Goal: Information Seeking & Learning: Learn about a topic

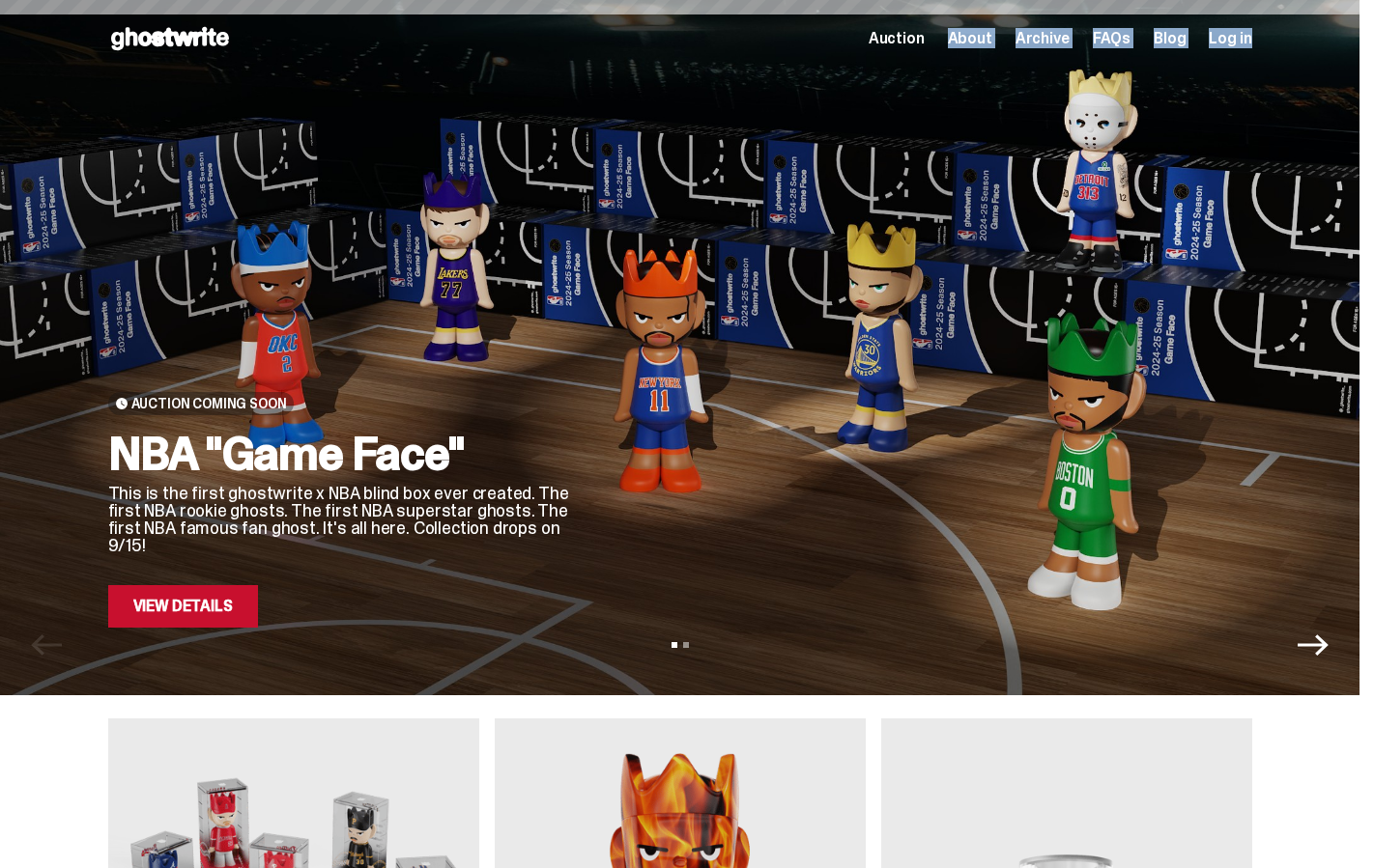
drag, startPoint x: 1370, startPoint y: 66, endPoint x: 942, endPoint y: 74, distance: 428.1
click at [942, 74] on div "Open main menu Home Auction About Archive FAQs Blog Log in Auction" at bounding box center [680, 38] width 1359 height 77
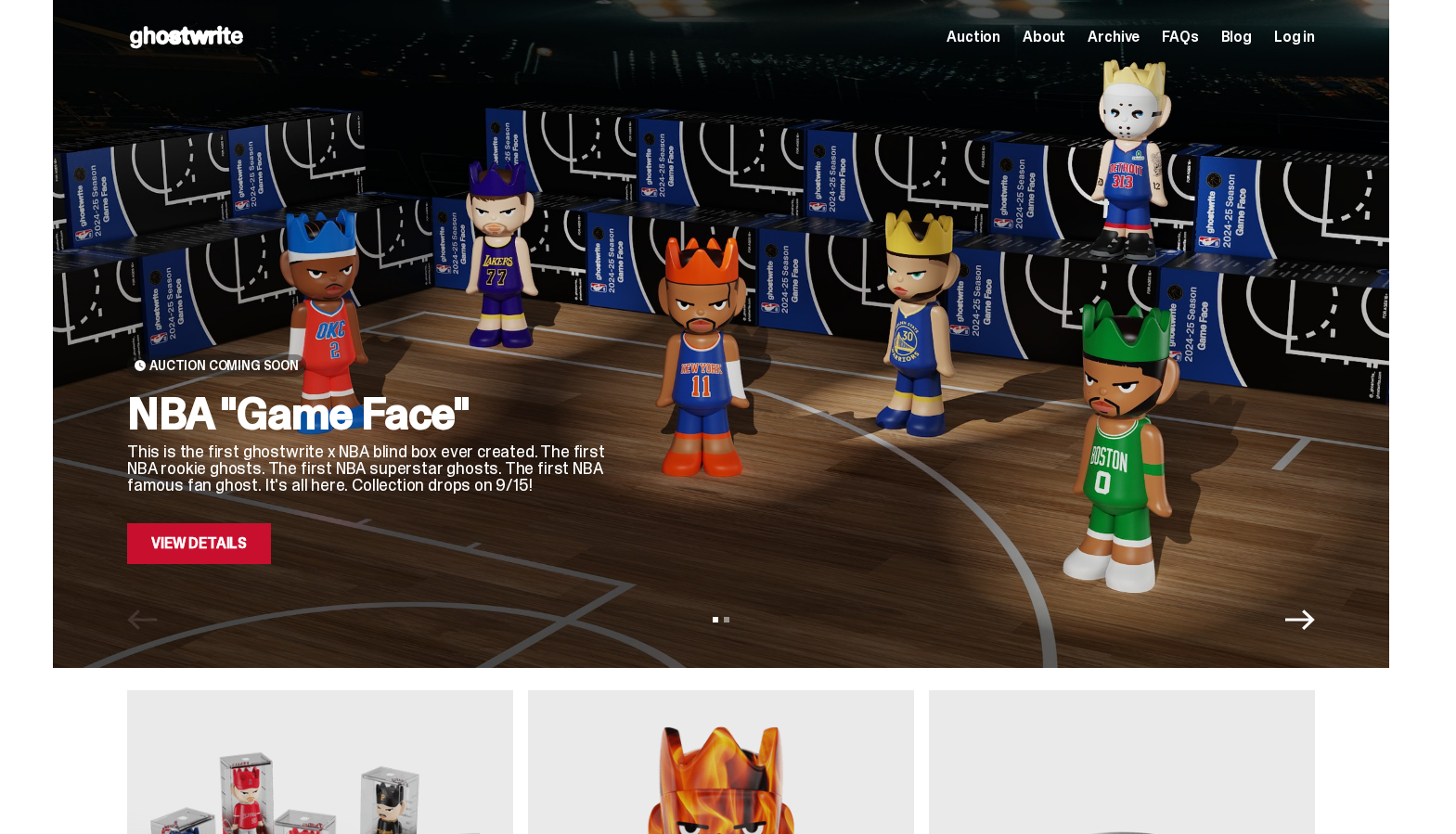
click at [1081, 31] on div "Auction About Archive FAQs Blog Log in" at bounding box center [1130, 37] width 368 height 22
click at [1052, 37] on span "About" at bounding box center [1044, 37] width 43 height 15
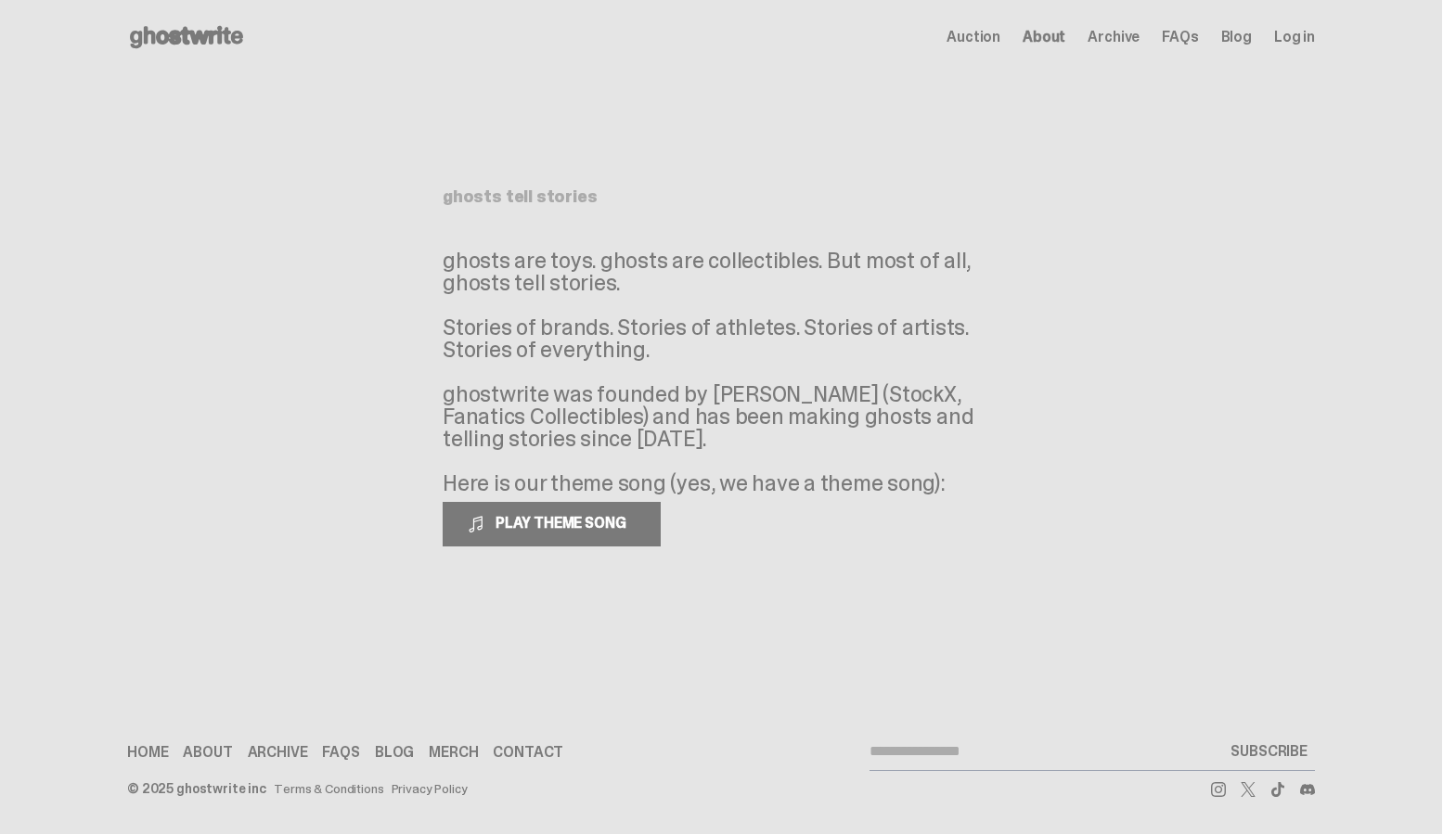
click at [1115, 53] on div "Open main menu Home Auction About Archive FAQs Blog Log in Auction" at bounding box center [721, 36] width 1188 height 74
click at [1131, 30] on span "Archive" at bounding box center [1113, 37] width 52 height 15
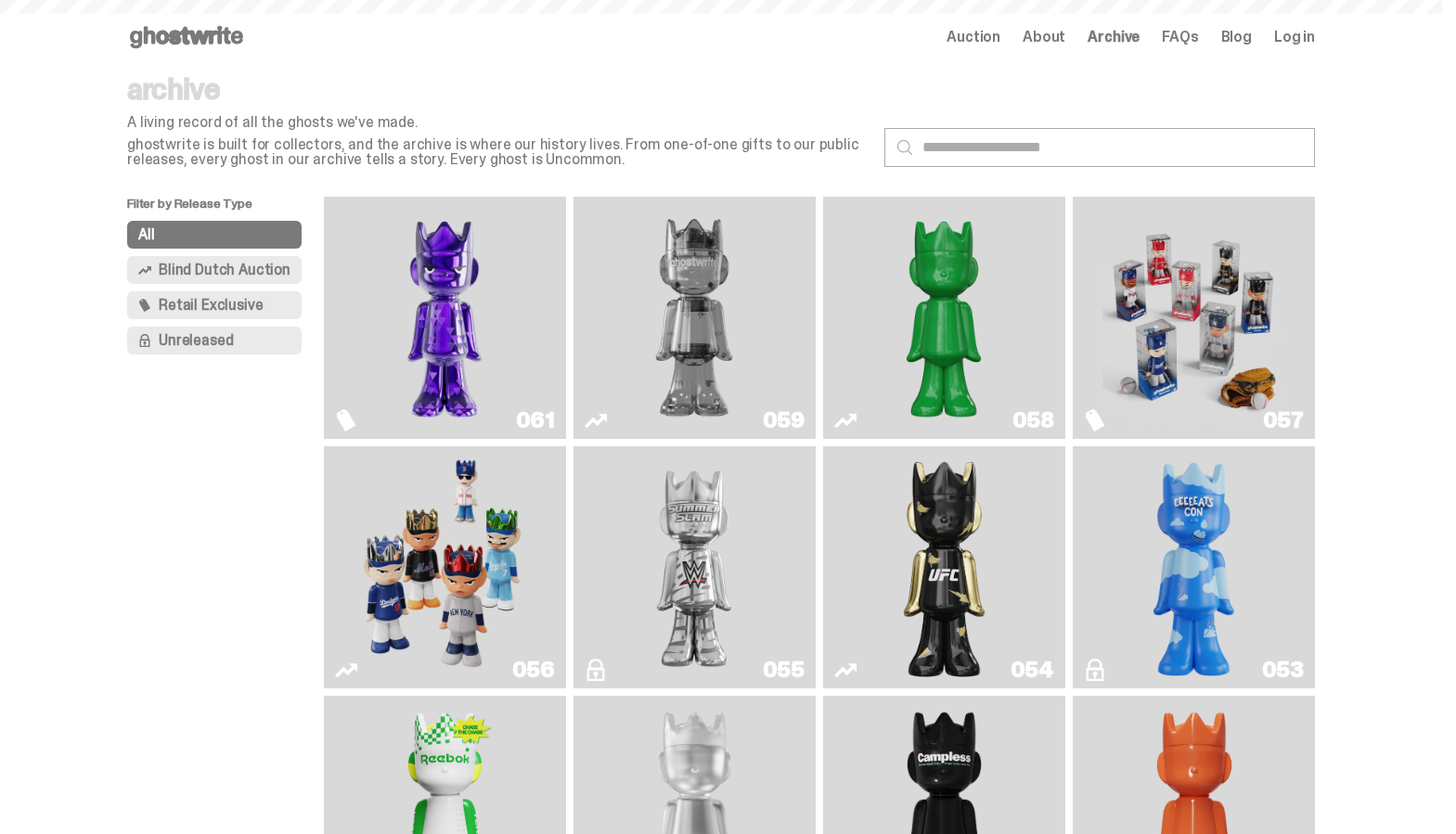
click at [1121, 30] on span "Archive" at bounding box center [1113, 37] width 52 height 15
click at [996, 33] on span "Auction" at bounding box center [973, 37] width 54 height 15
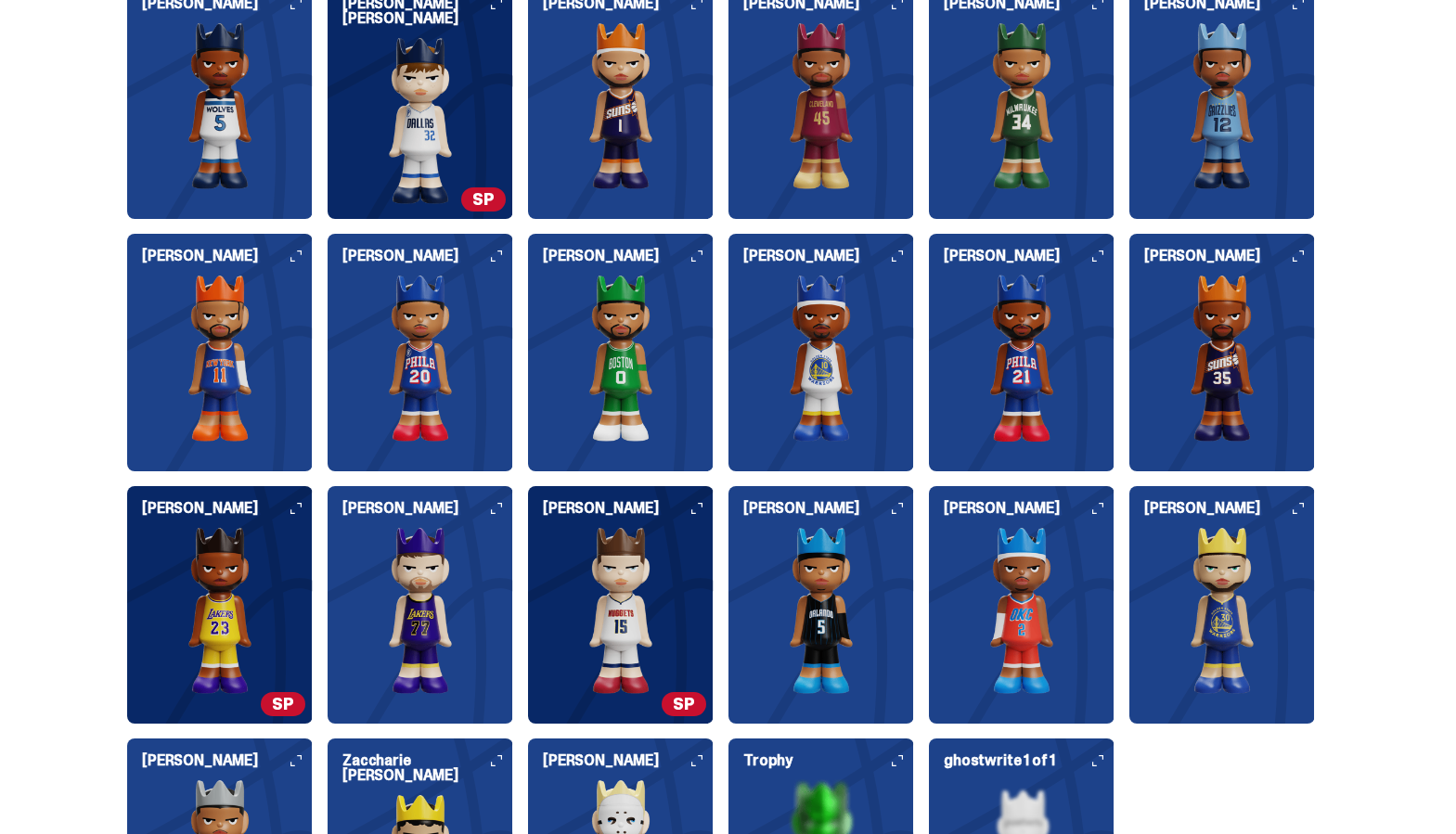
scroll to position [2060, 0]
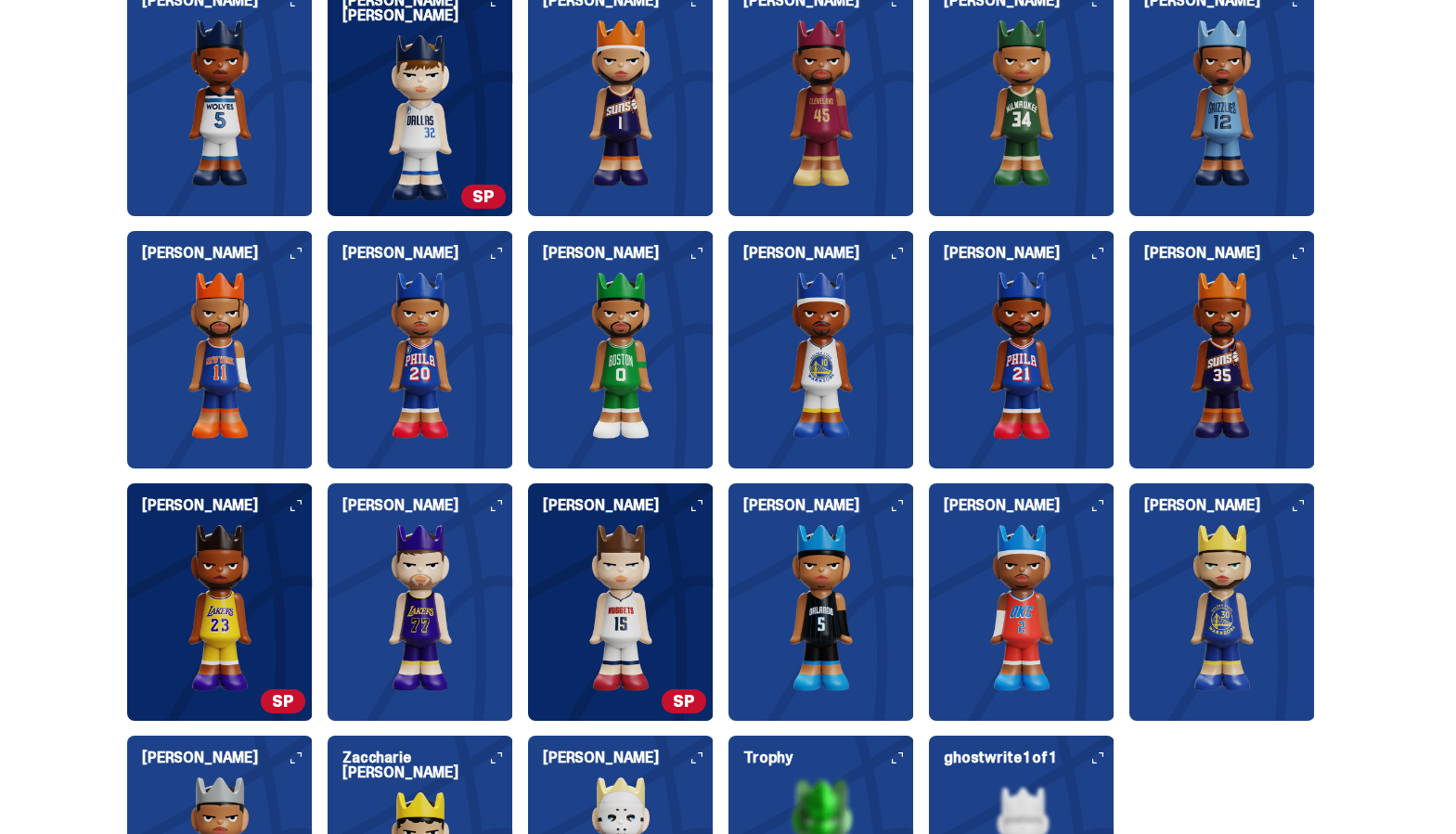
click at [620, 286] on img at bounding box center [620, 355] width 186 height 167
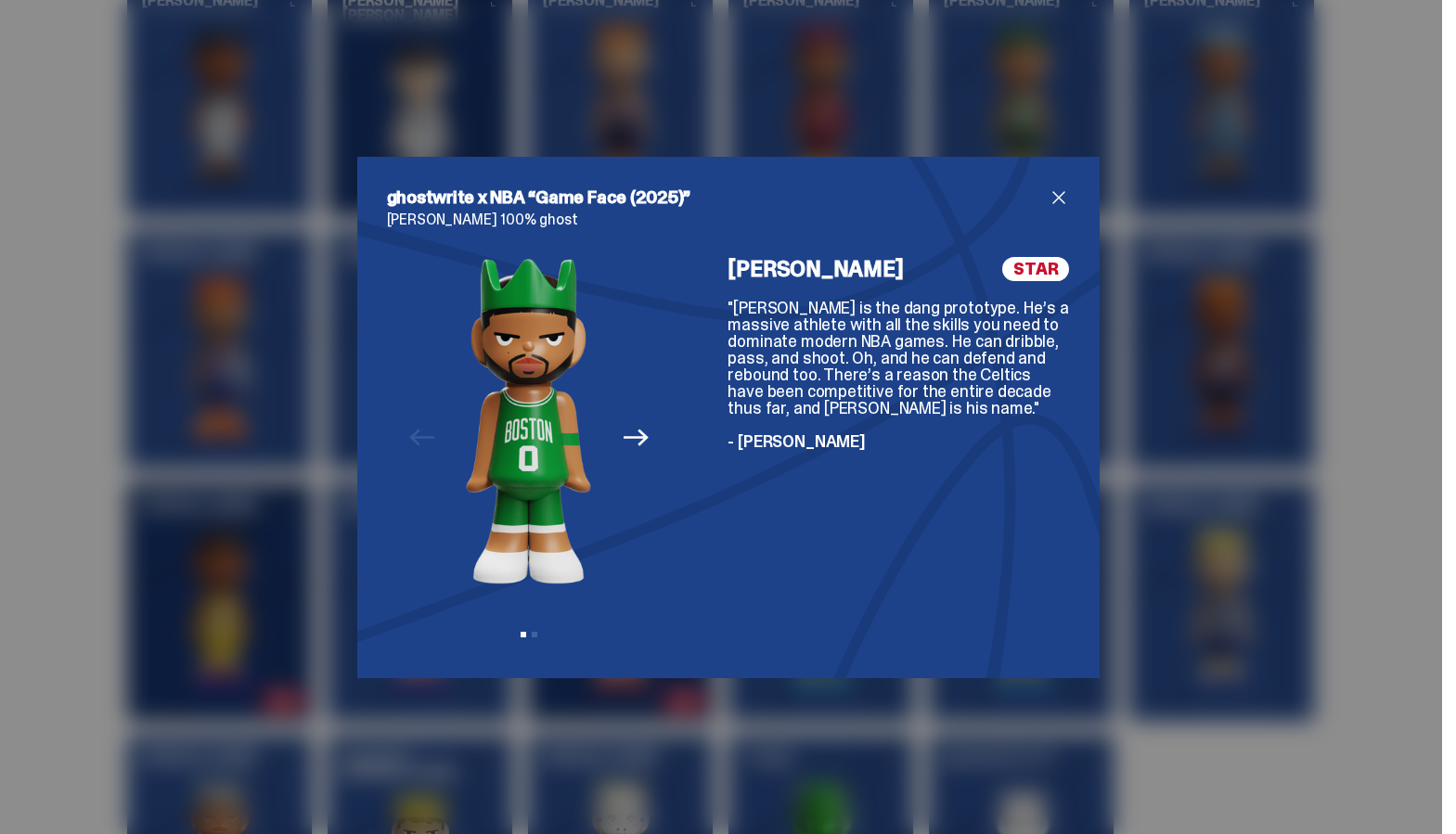
click at [642, 425] on icon "Next" at bounding box center [636, 437] width 24 height 24
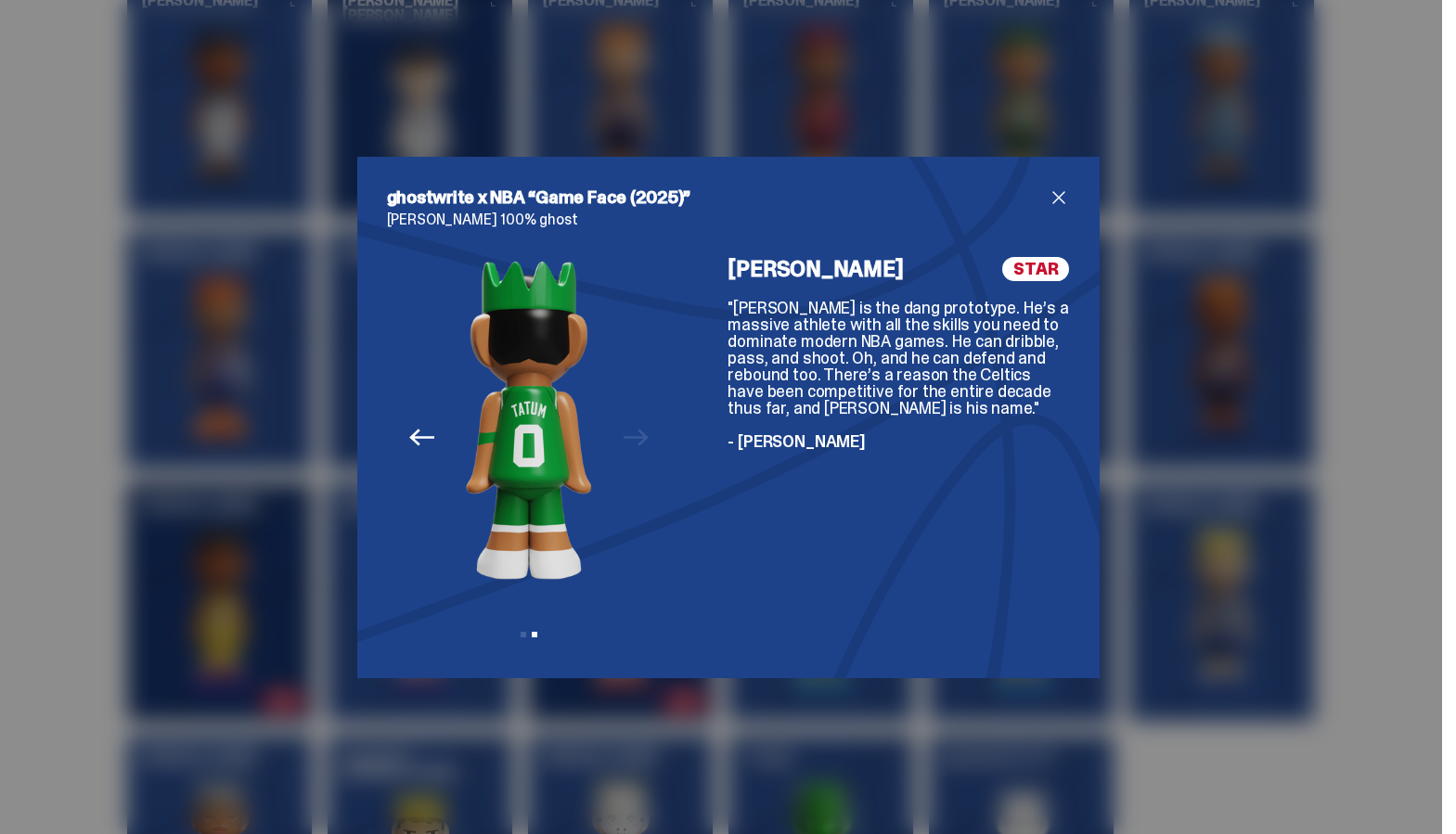
click at [636, 434] on div "Previous Next View slide 1 View slide 2" at bounding box center [529, 452] width 285 height 391
click at [1065, 200] on span "close" at bounding box center [1059, 198] width 22 height 22
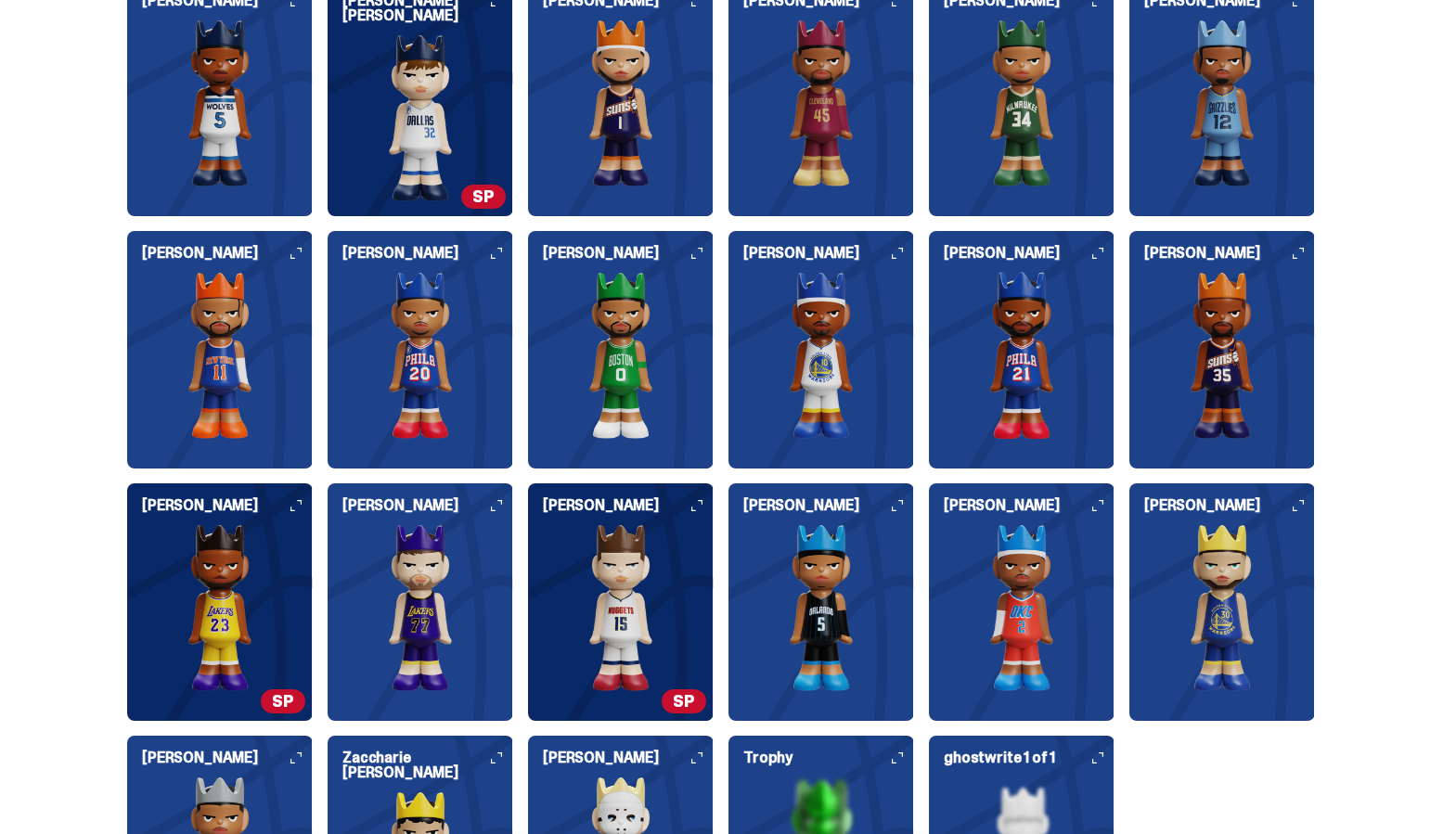
click at [855, 359] on img at bounding box center [821, 355] width 186 height 167
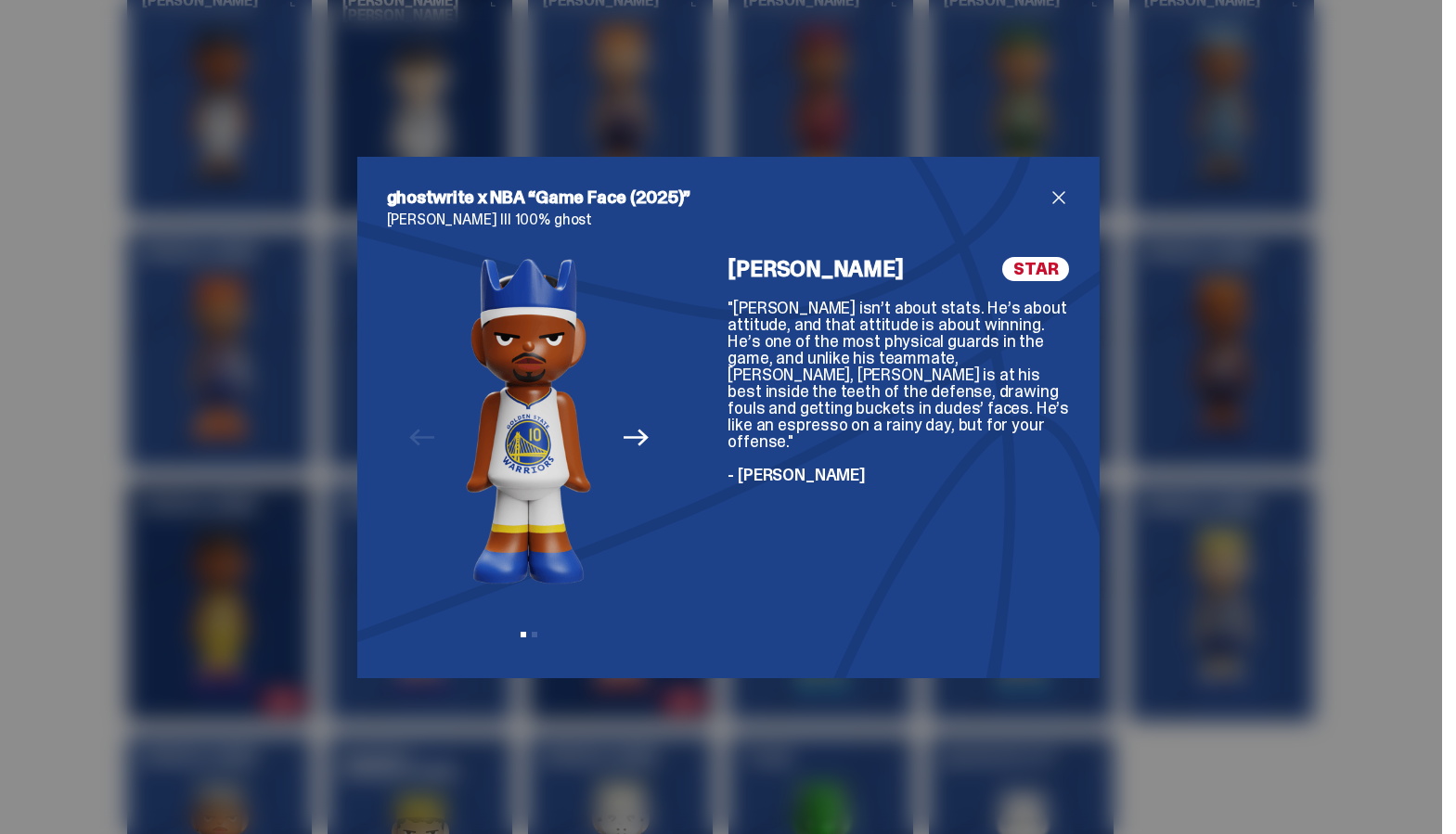
click at [1053, 188] on span "close" at bounding box center [1059, 198] width 22 height 22
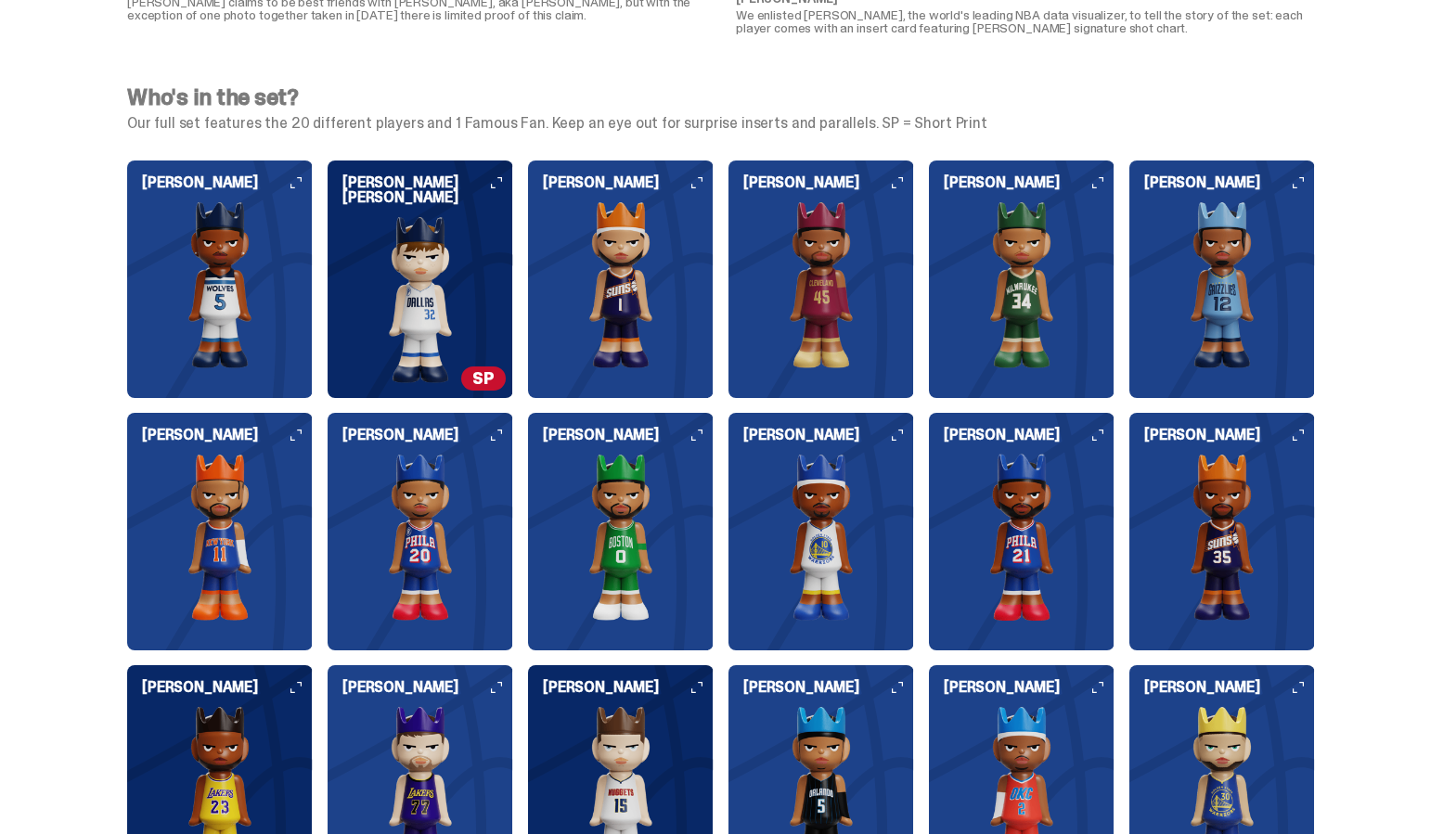
scroll to position [1904, 0]
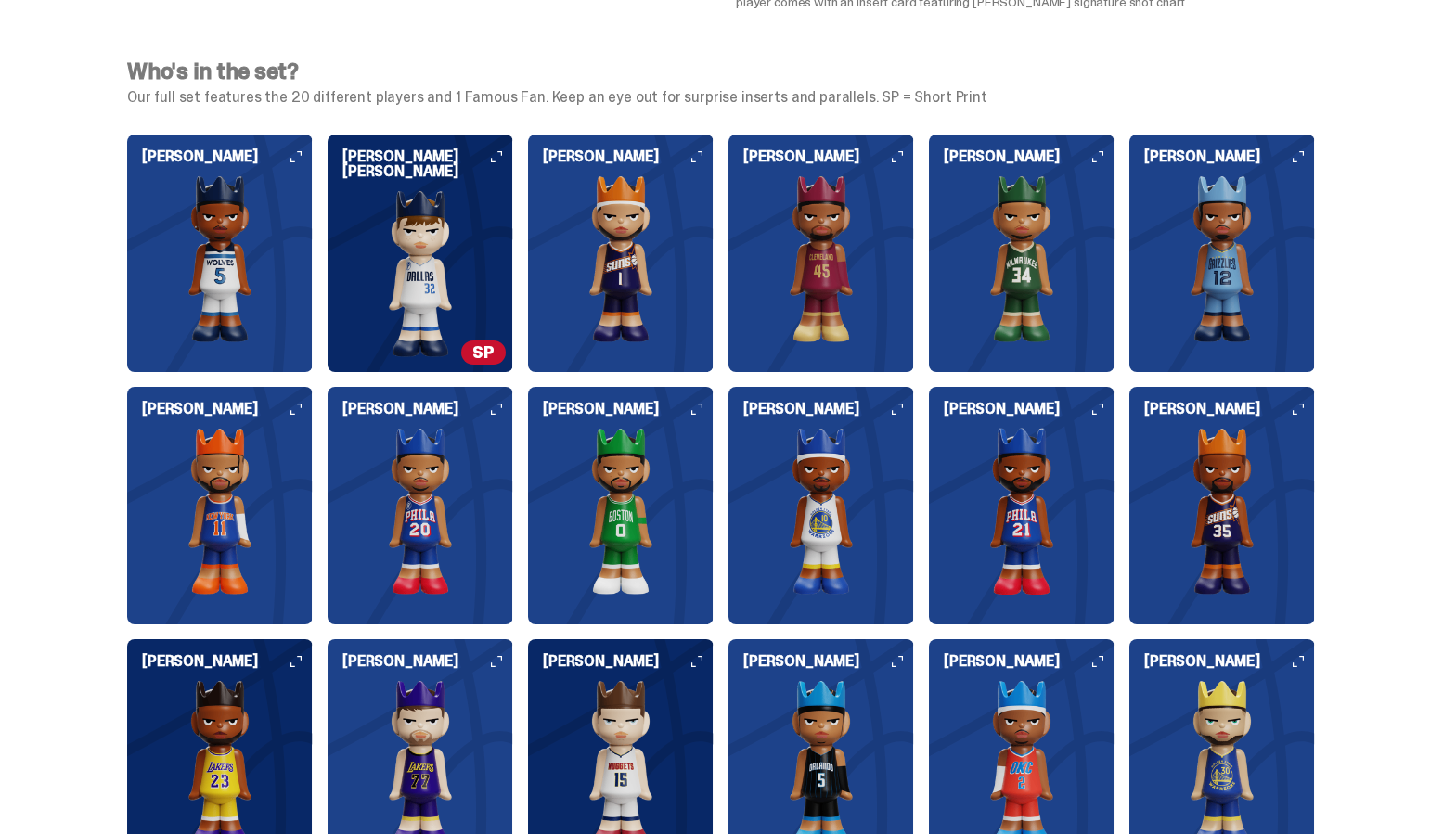
click at [826, 213] on img at bounding box center [821, 259] width 186 height 167
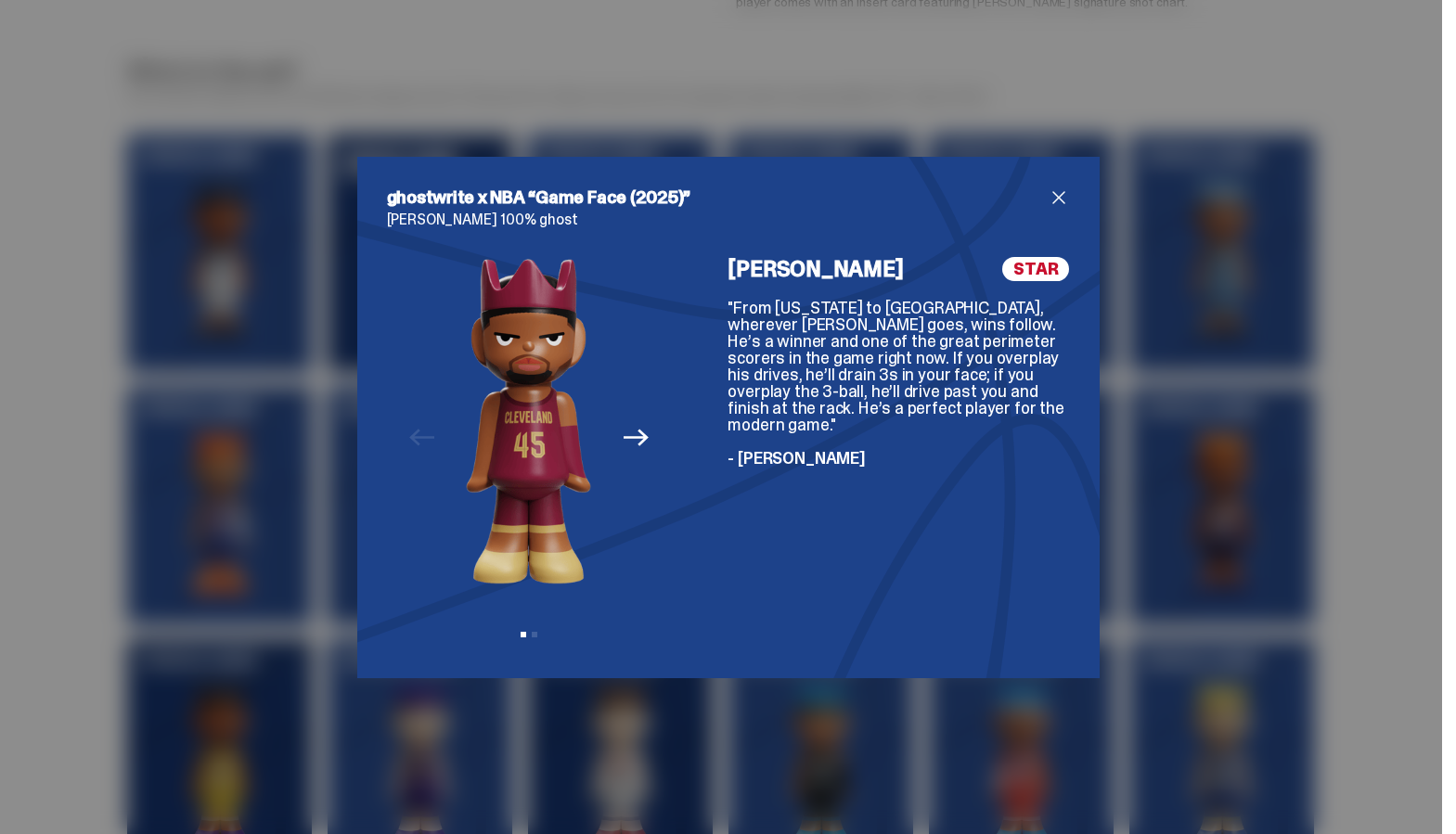
click at [1063, 190] on span "close" at bounding box center [1059, 198] width 22 height 22
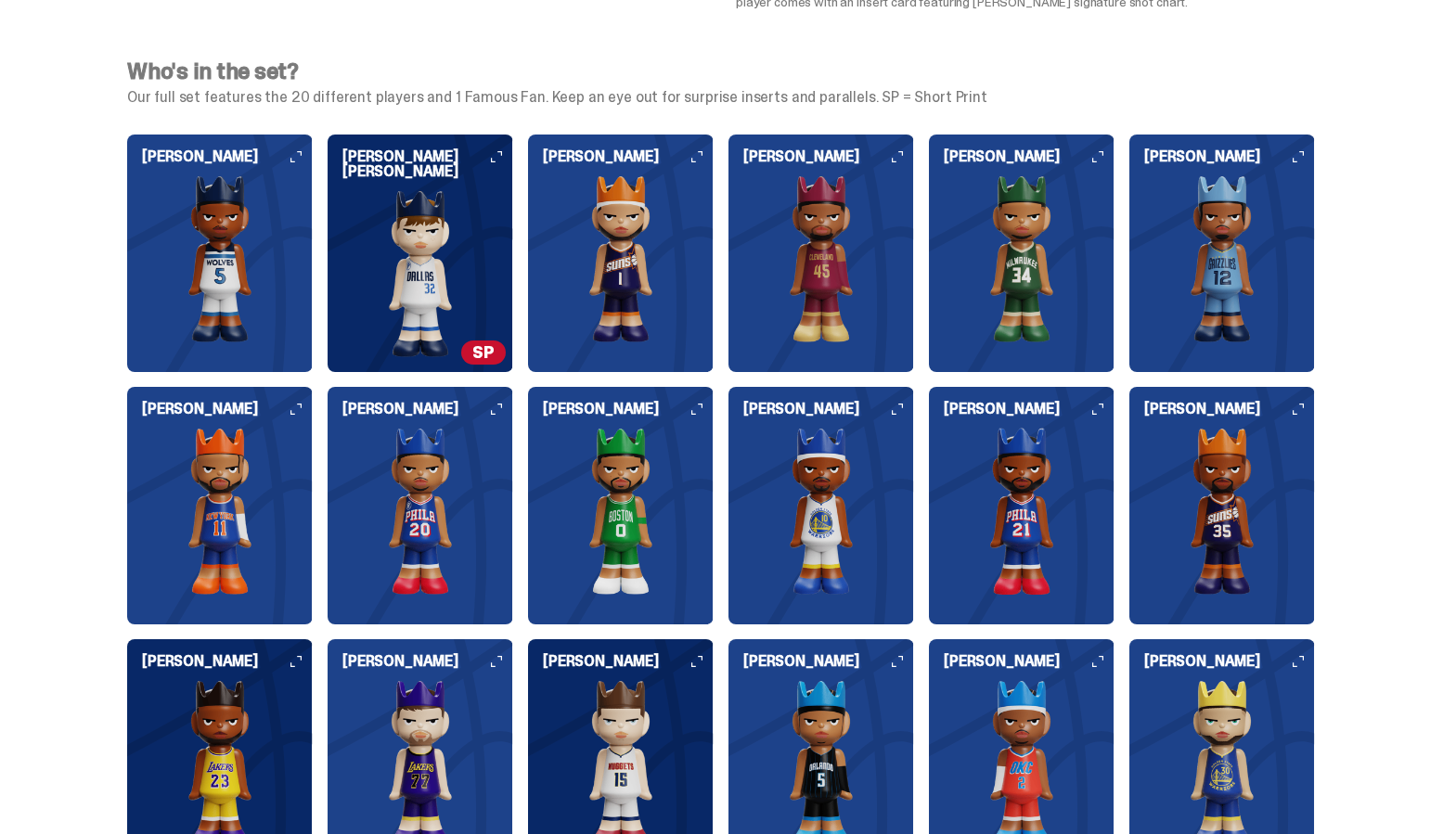
click at [1053, 277] on img at bounding box center [1021, 259] width 186 height 167
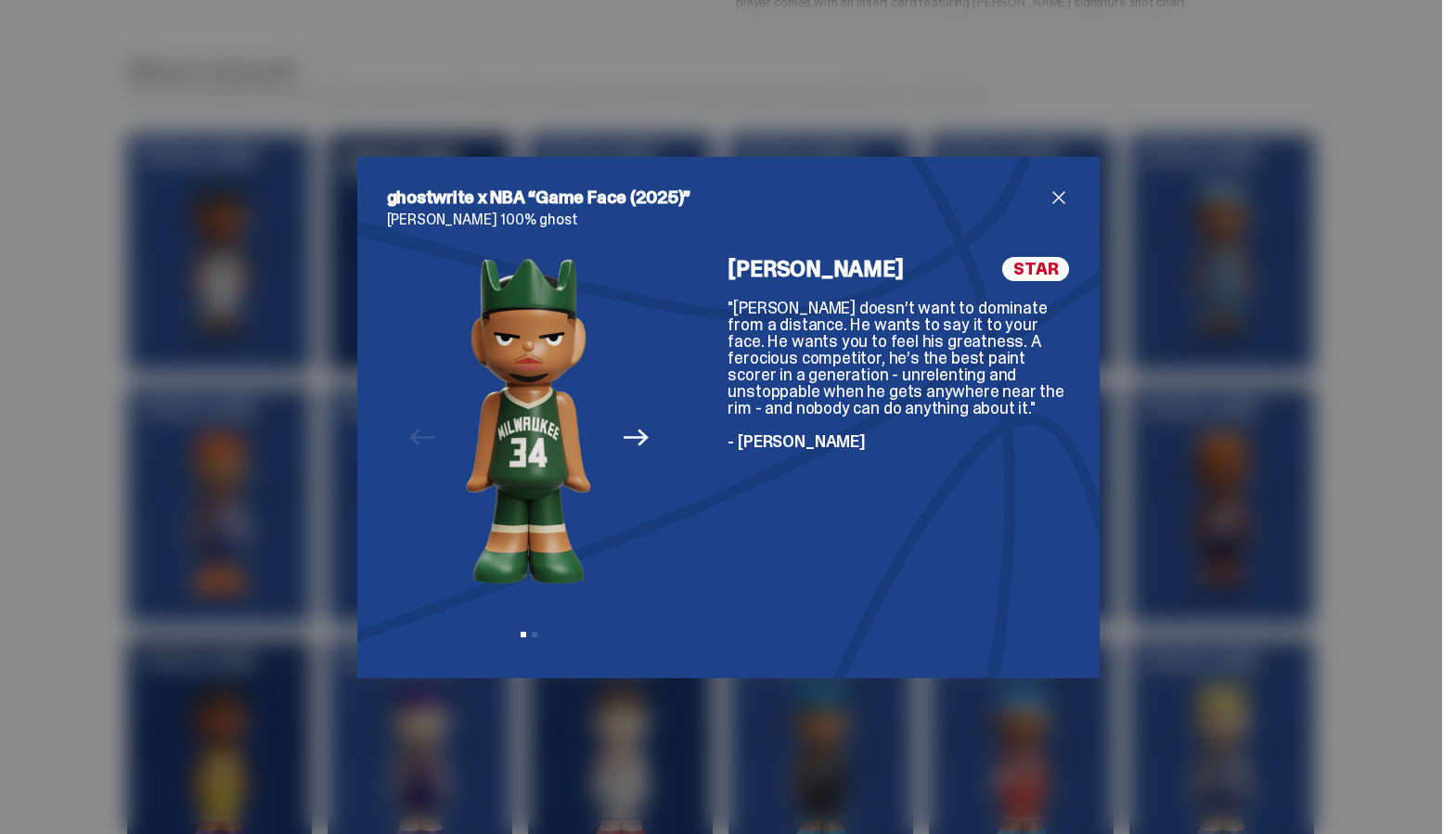
click at [1070, 211] on div "ghostwrite x NBA “Game Face (2025)” [PERSON_NAME] 100% ghost Previous Next View…" at bounding box center [728, 417] width 742 height 521
click at [1069, 207] on div "ghostwrite x NBA “Game Face (2025)” [PERSON_NAME] 100% ghost Previous Next View…" at bounding box center [728, 417] width 742 height 521
click at [1064, 205] on span "close" at bounding box center [1059, 198] width 22 height 22
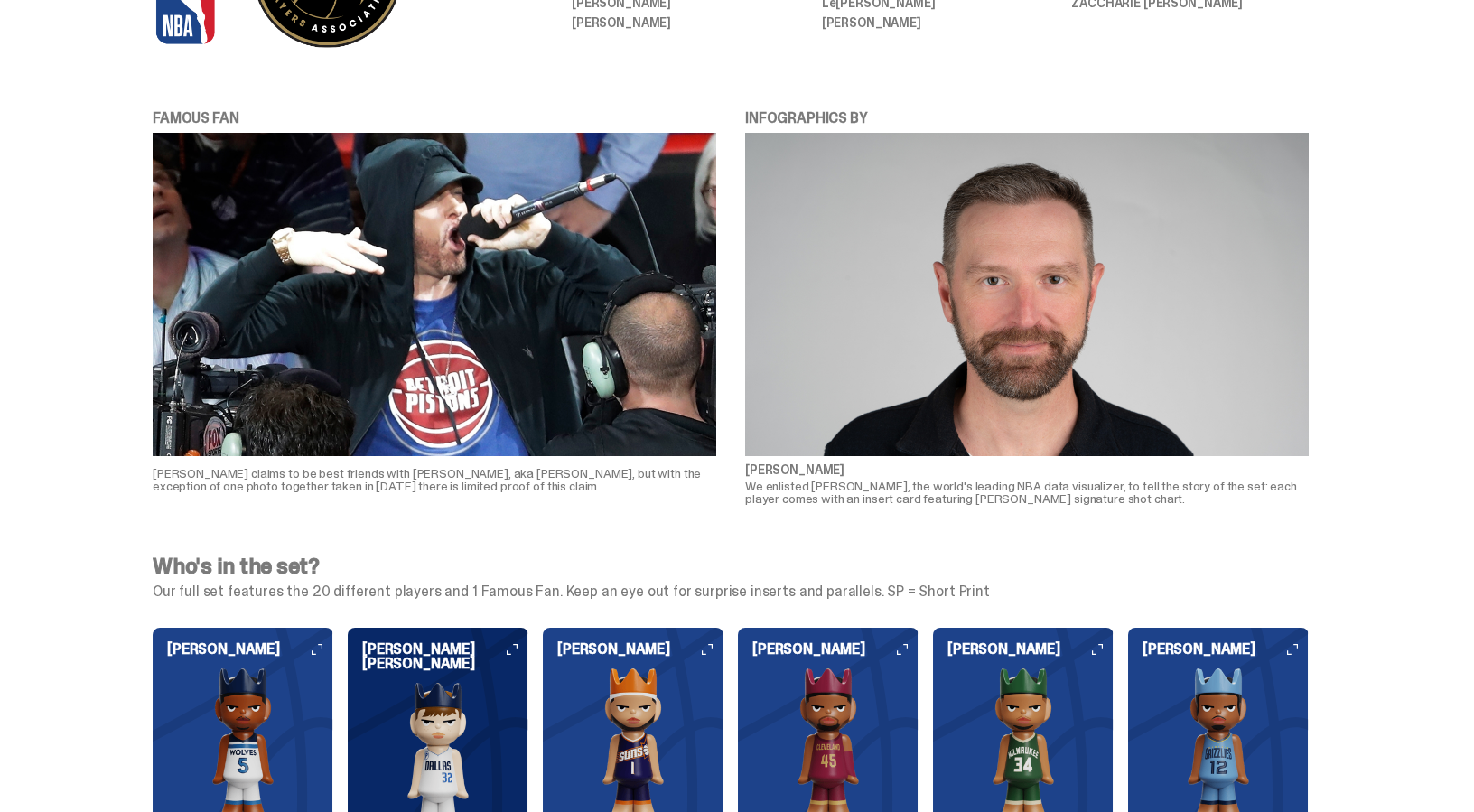
scroll to position [1340, 0]
